Goal: Task Accomplishment & Management: Manage account settings

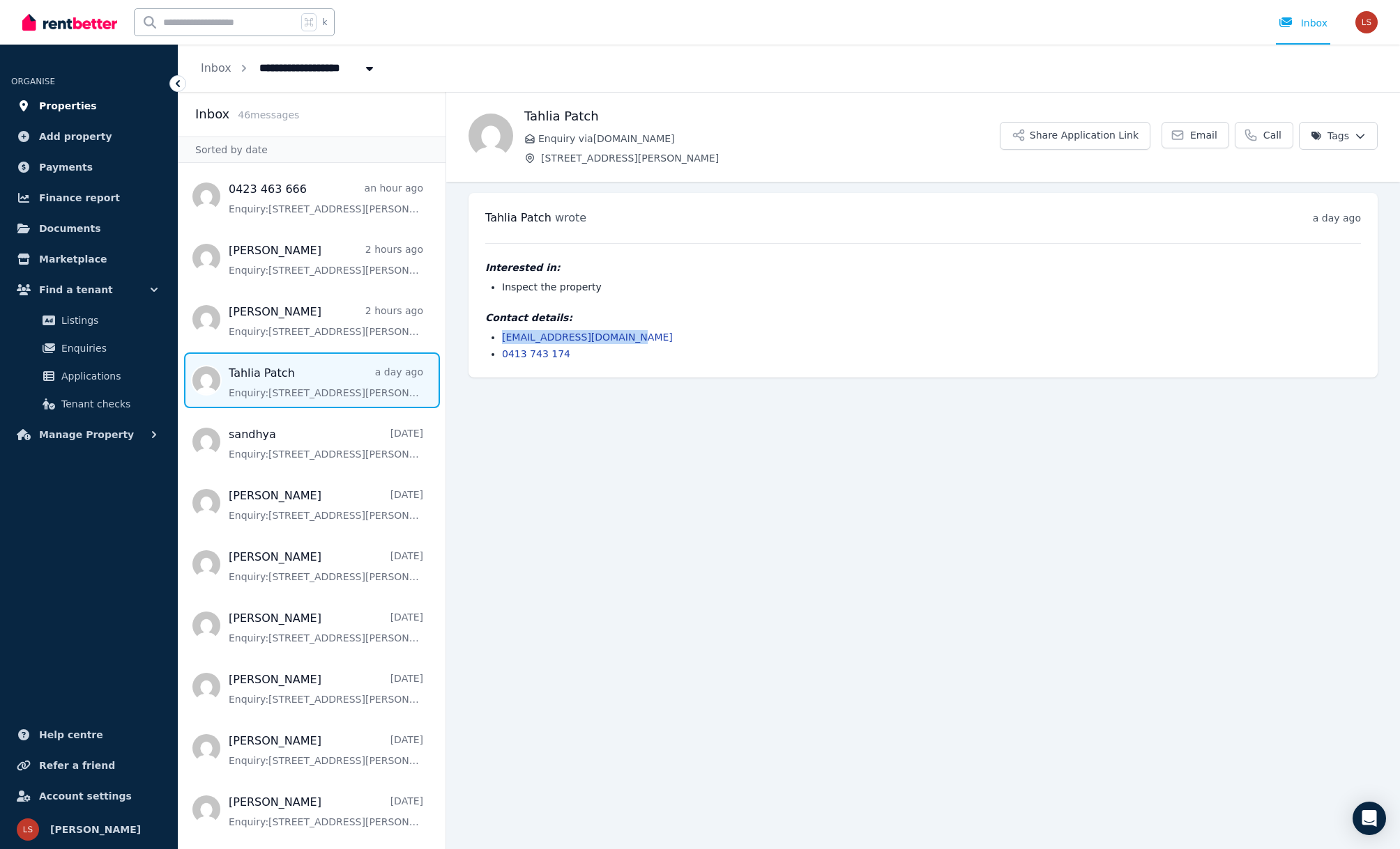
click at [80, 102] on span "Properties" at bounding box center [67, 106] width 58 height 17
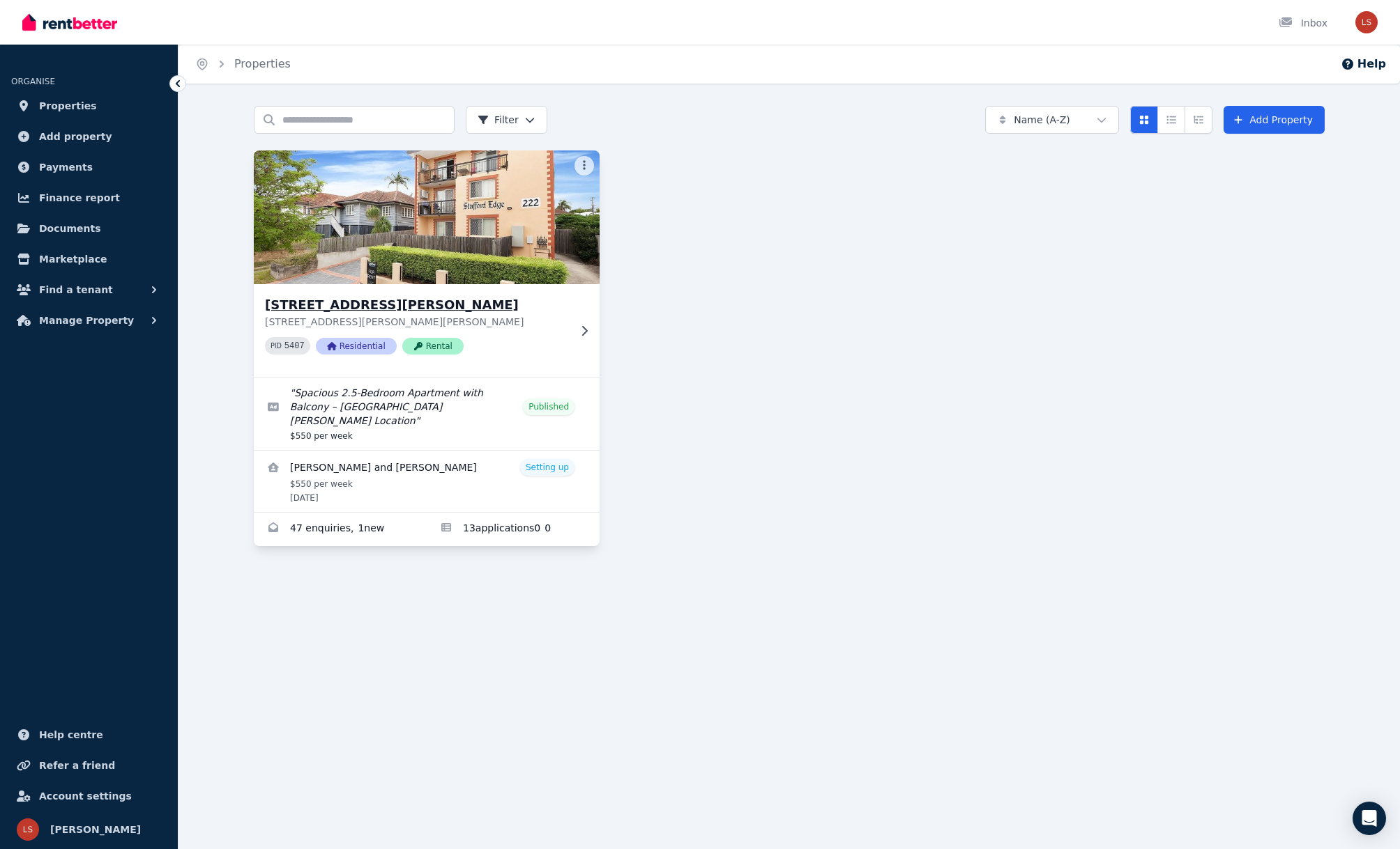
click at [534, 215] on img at bounding box center [426, 217] width 363 height 140
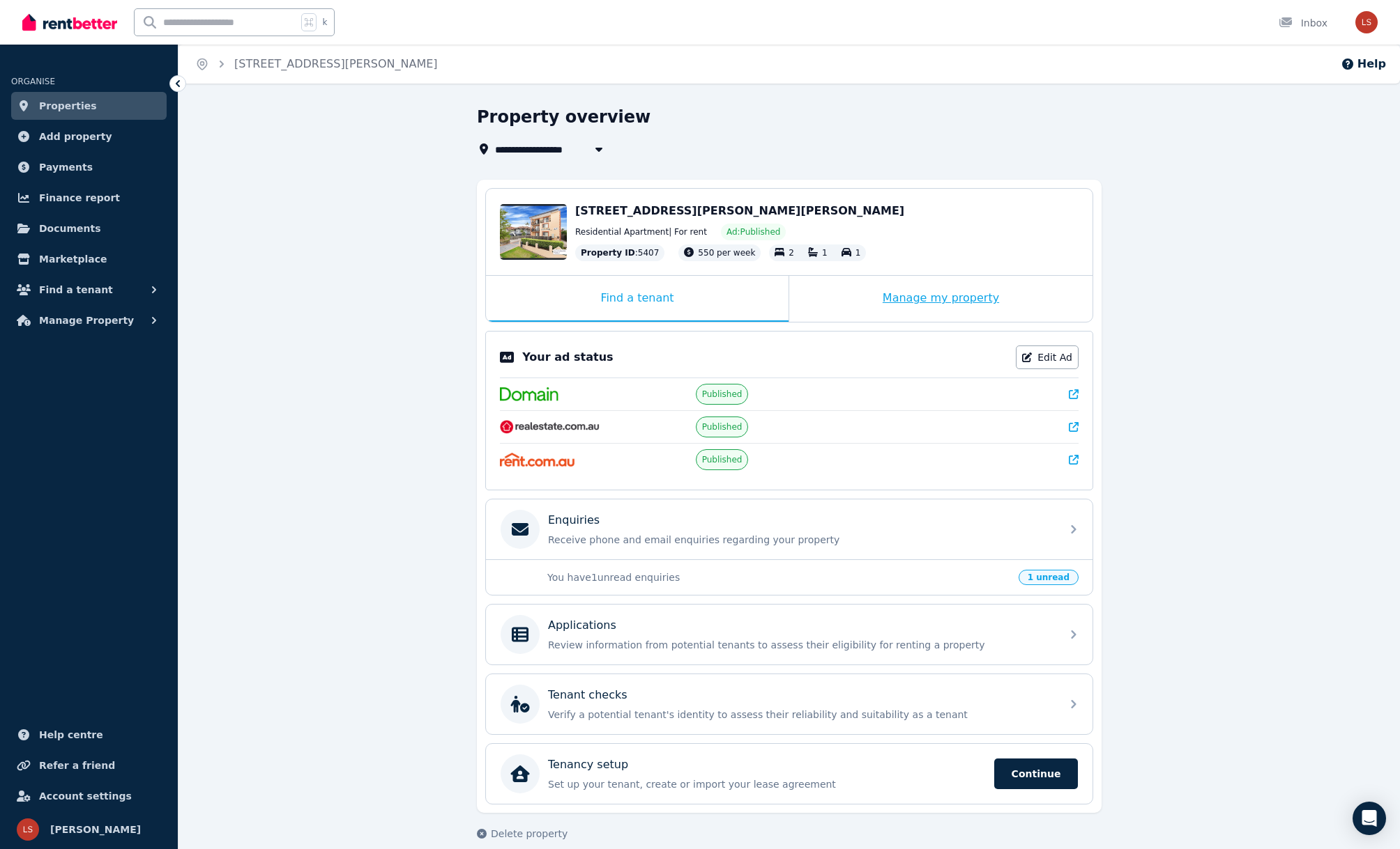
click at [879, 290] on div "Manage my property" at bounding box center [940, 299] width 303 height 46
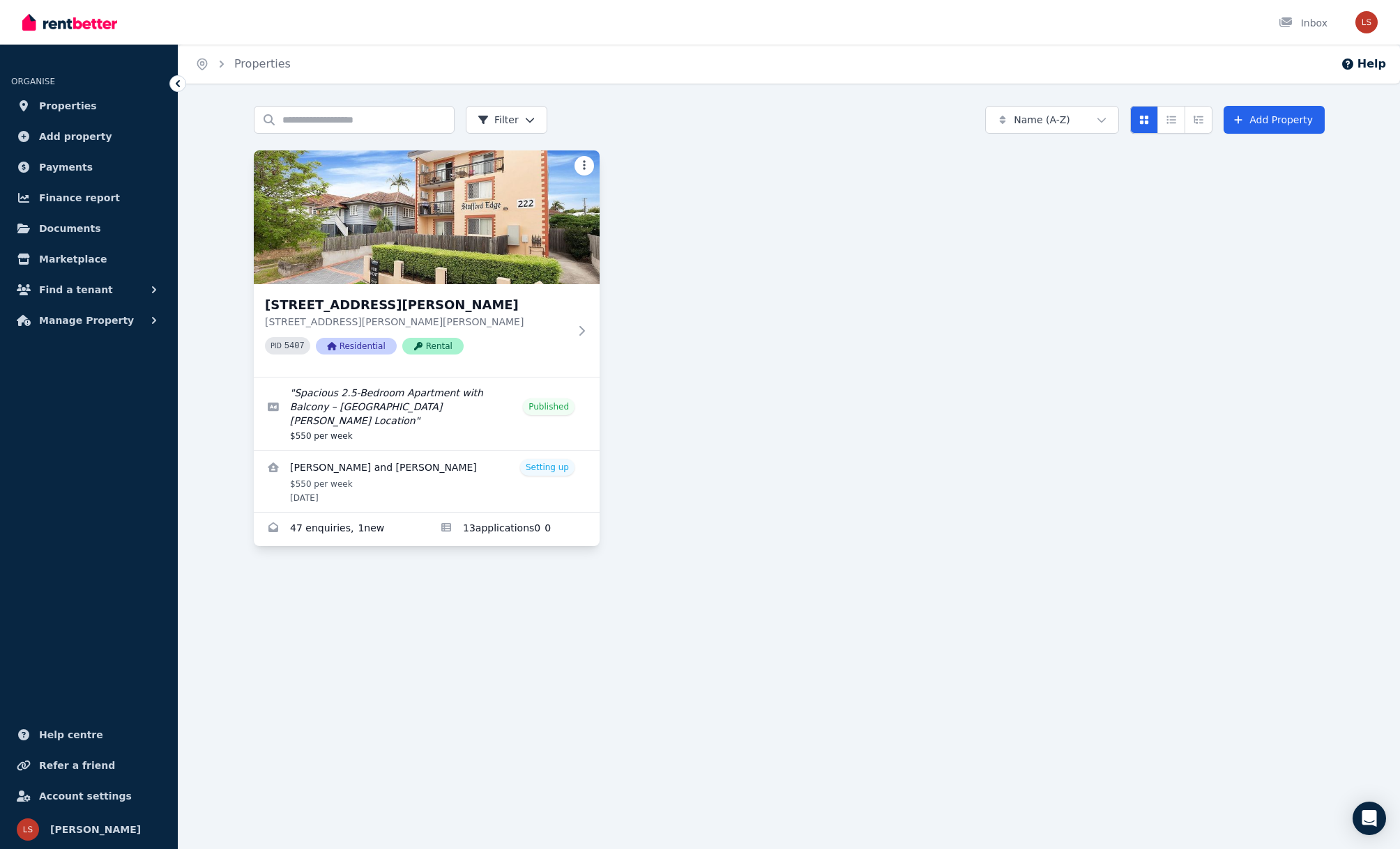
click at [583, 162] on html "Open main menu Inbox Open user menu ORGANISE Properties Add property Payments F…" at bounding box center [700, 424] width 1400 height 849
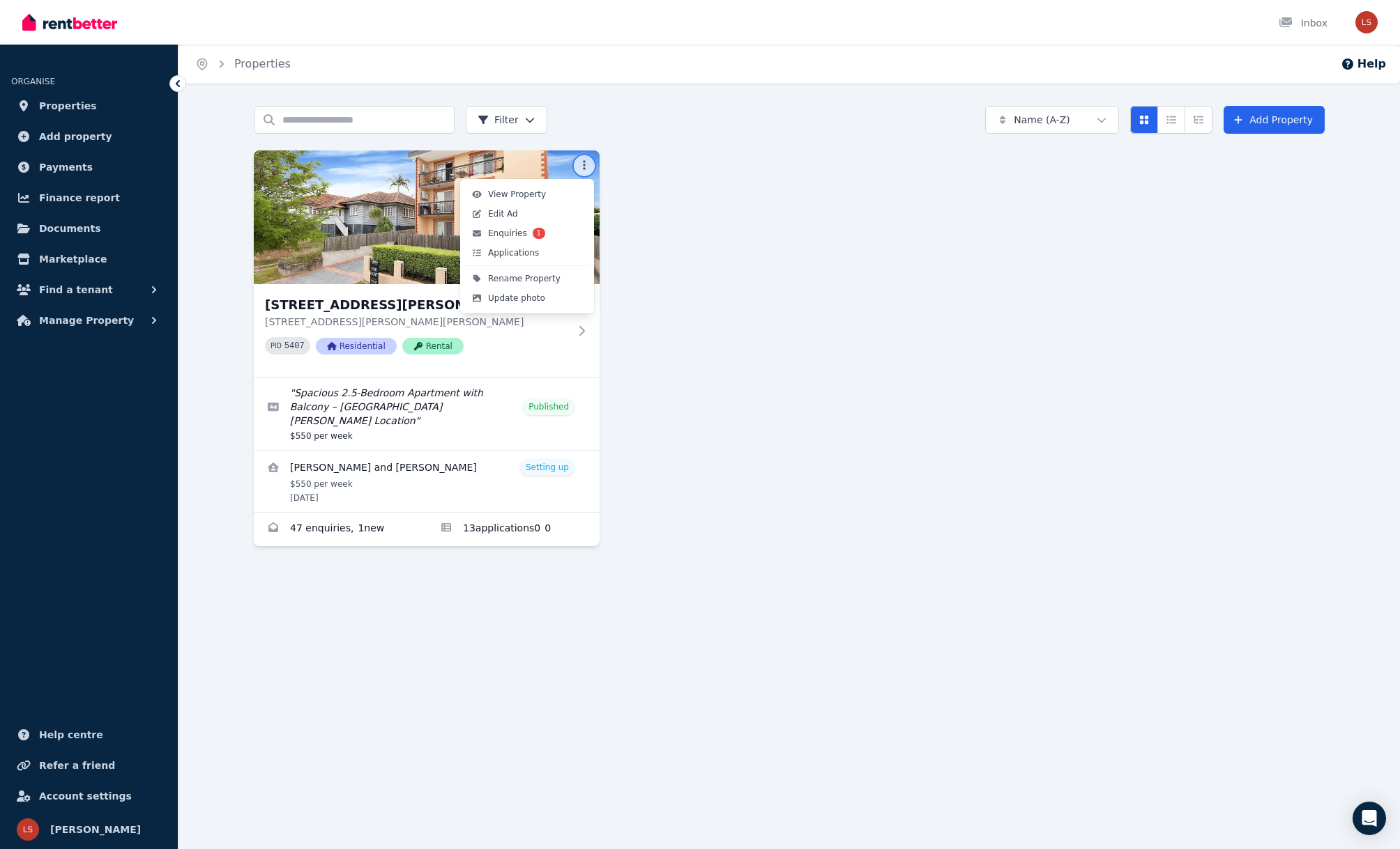
click at [873, 256] on html "Open main menu Inbox Open user menu ORGANISE Properties Add property Payments F…" at bounding box center [700, 424] width 1400 height 849
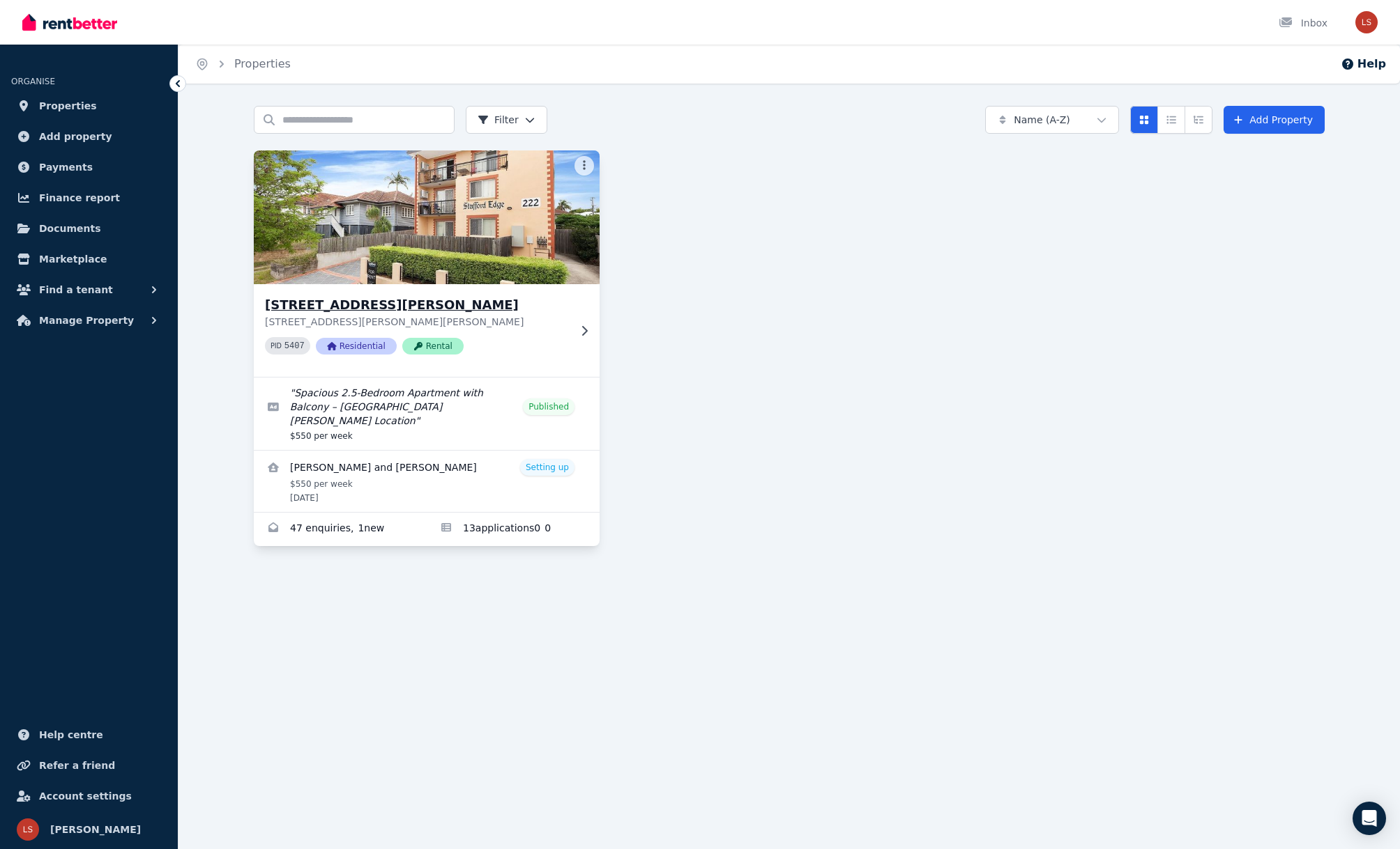
click at [581, 154] on img at bounding box center [426, 217] width 363 height 140
click at [583, 164] on html "Open main menu Inbox Open user menu ORGANISE Properties Add property Payments F…" at bounding box center [700, 424] width 1400 height 849
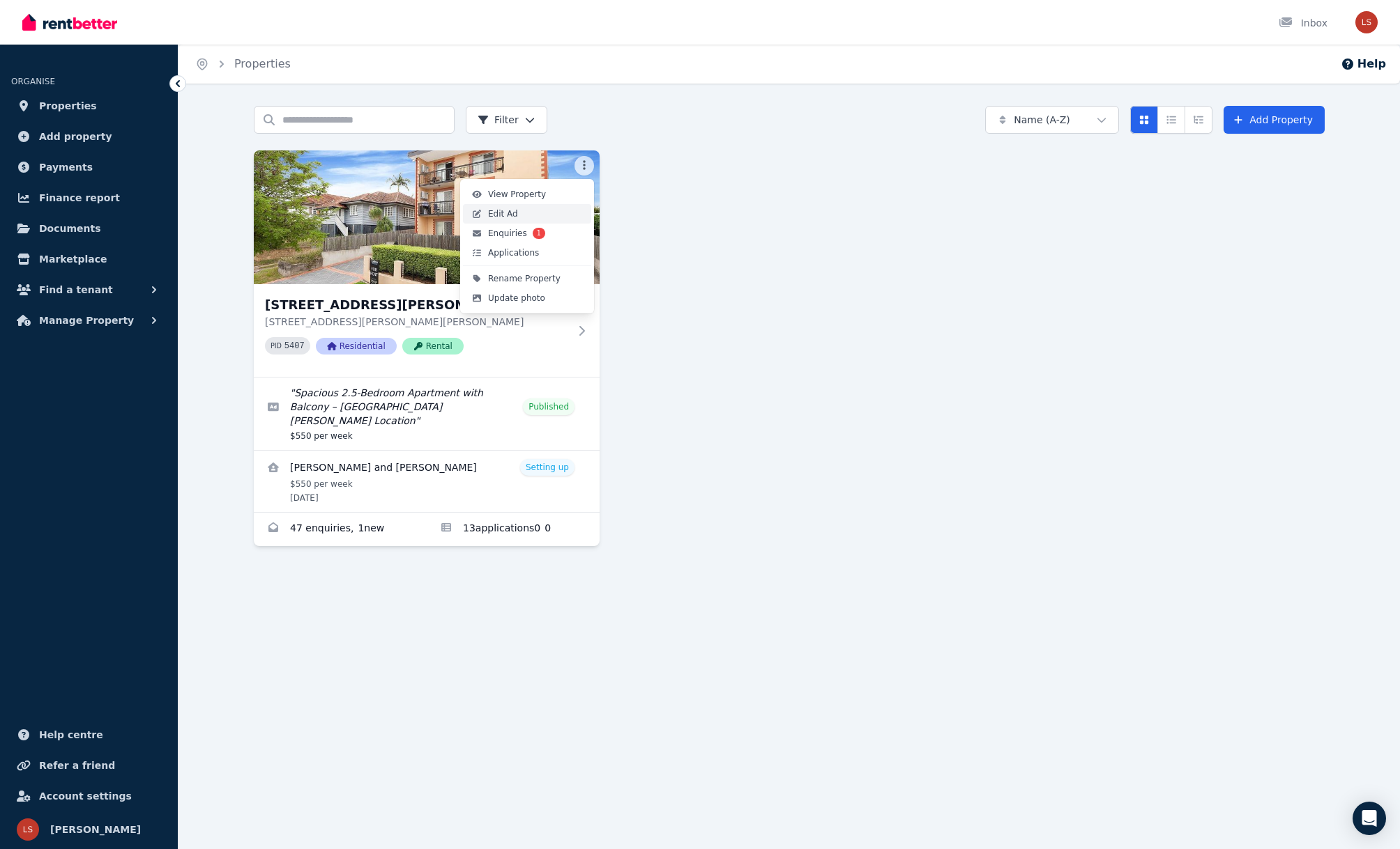
click at [551, 205] on link "Edit Ad" at bounding box center [527, 214] width 128 height 19
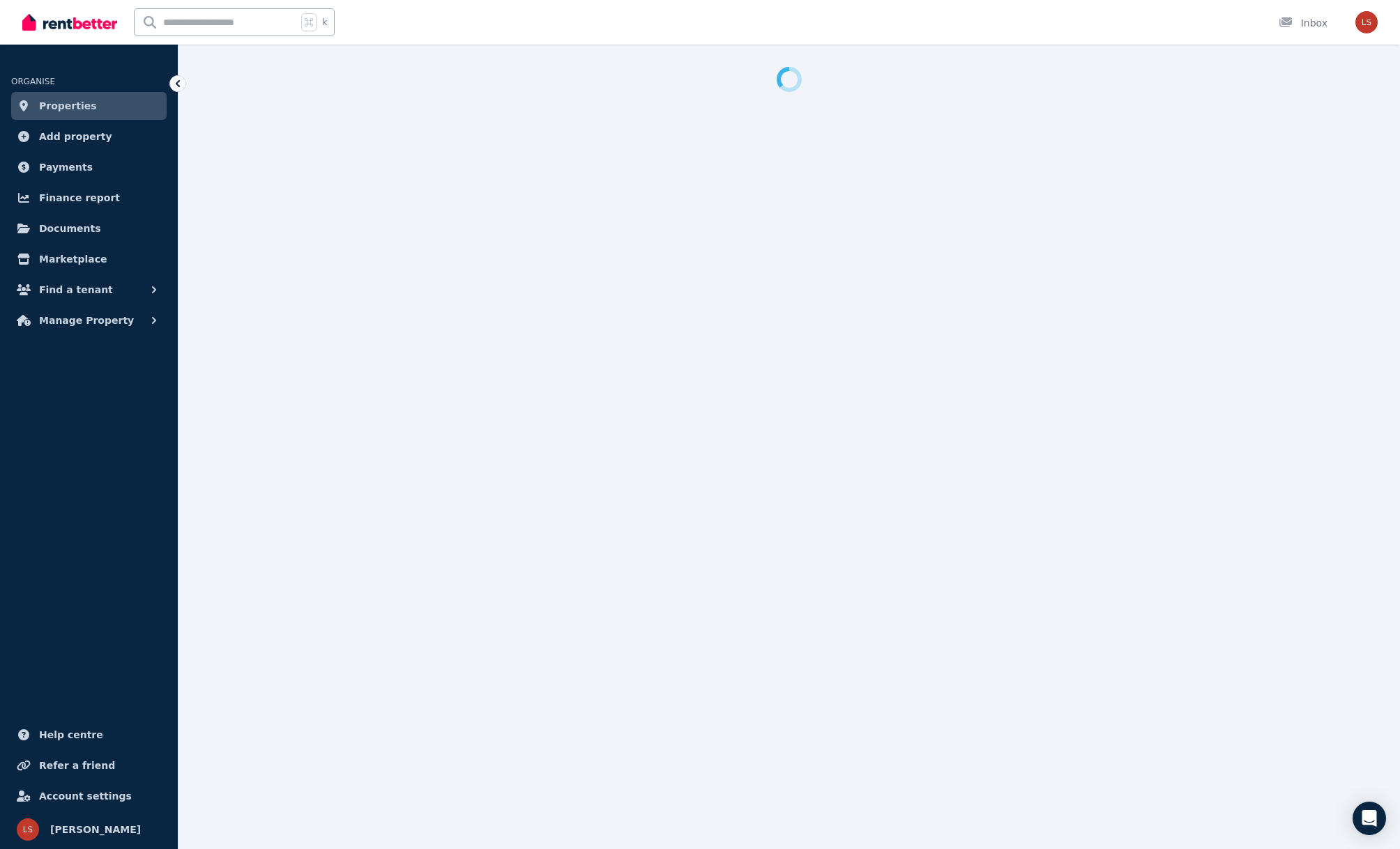
select select "**********"
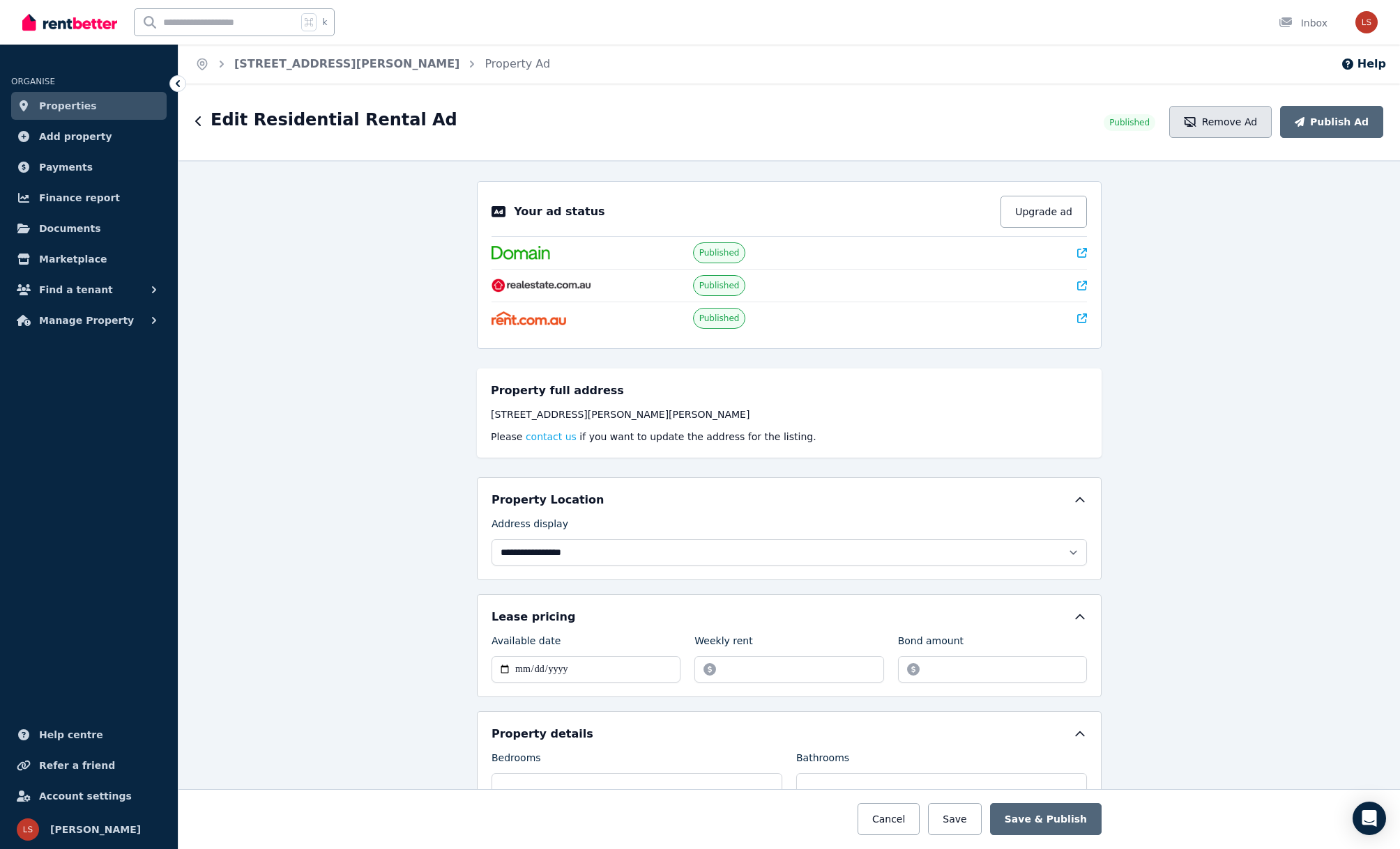
click at [1247, 114] on button "Remove Ad" at bounding box center [1220, 121] width 102 height 32
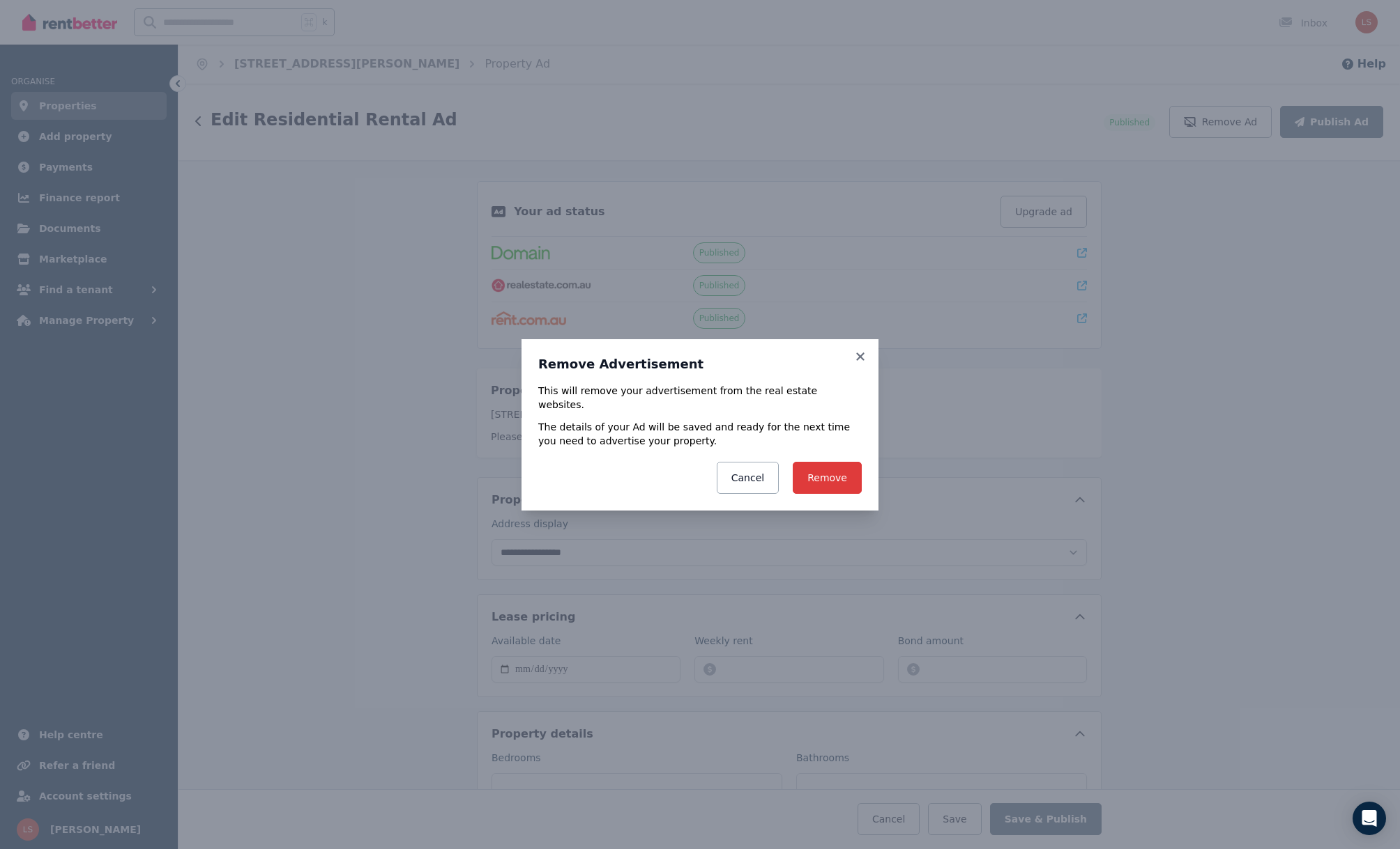
click at [837, 471] on button "Remove" at bounding box center [827, 477] width 69 height 32
